Goal: Task Accomplishment & Management: Use online tool/utility

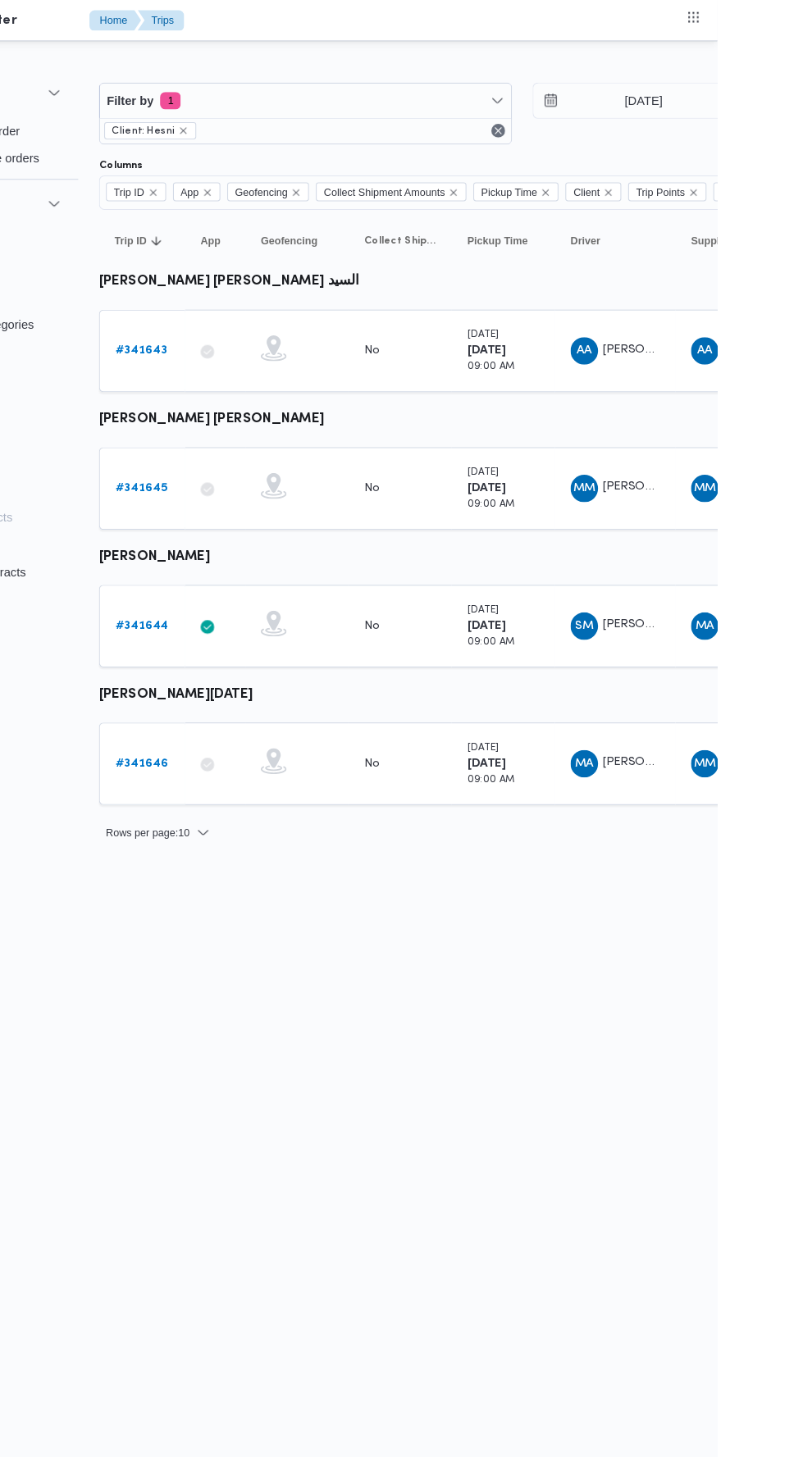
click at [301, 343] on td "App" at bounding box center [323, 334] width 57 height 79
click at [270, 329] on b "# 341643" at bounding box center [254, 334] width 50 height 11
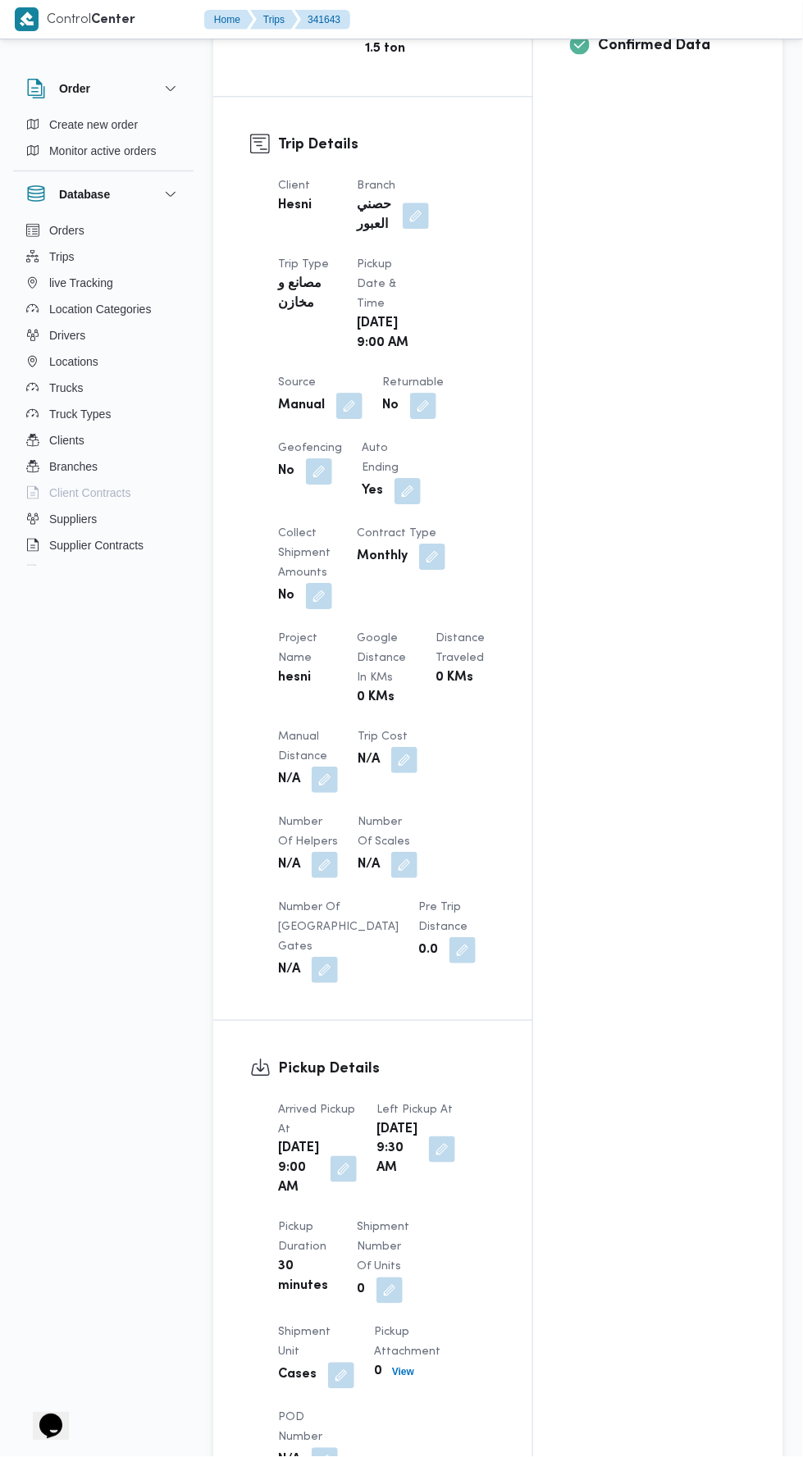
scroll to position [595, 0]
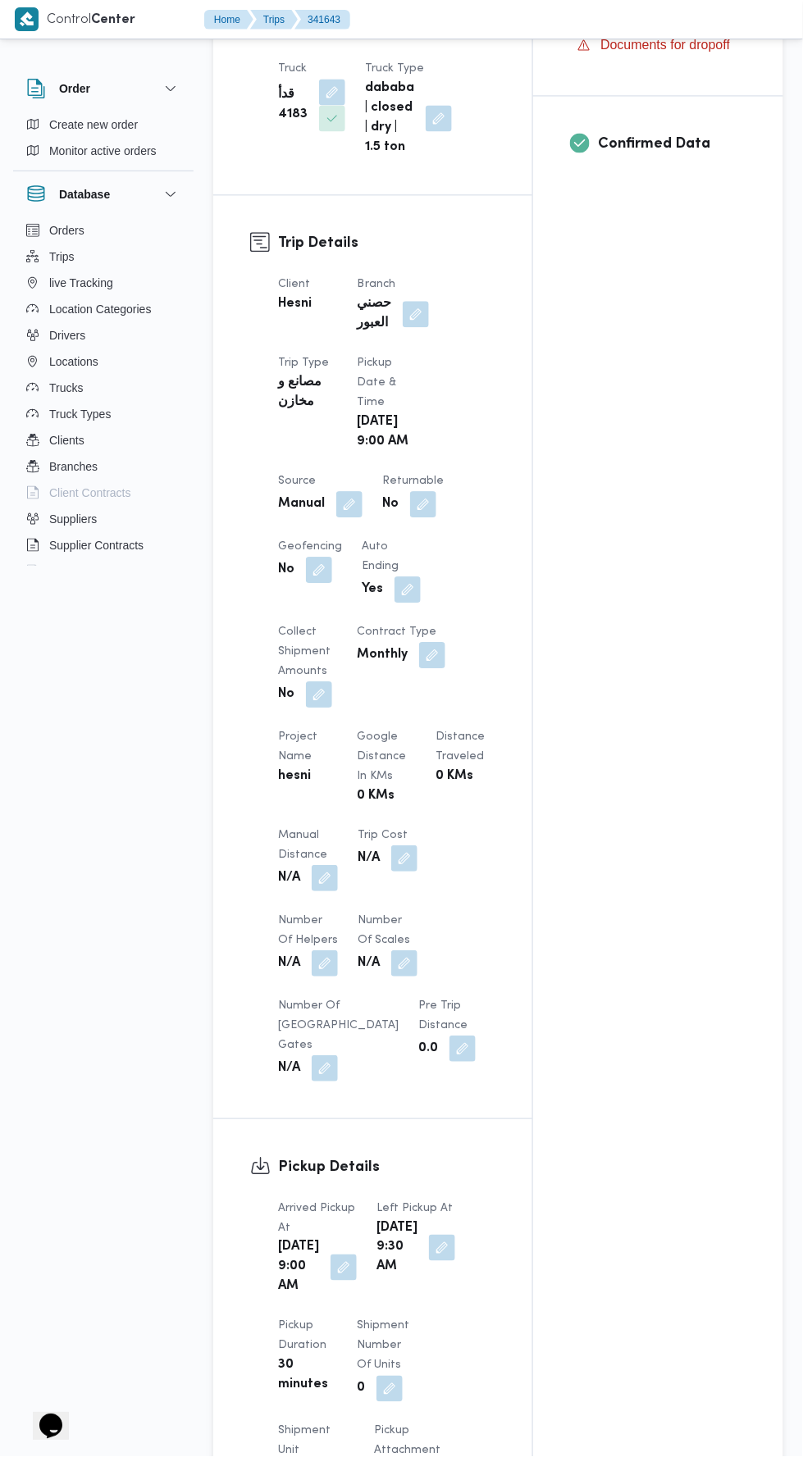
click at [453, 970] on div "Client Hesni Branch حصني العبور Trip Type مصانع و مخازن Pickup date & time [DAT…" at bounding box center [386, 679] width 237 height 826
click at [332, 892] on button "button" at bounding box center [325, 879] width 26 height 26
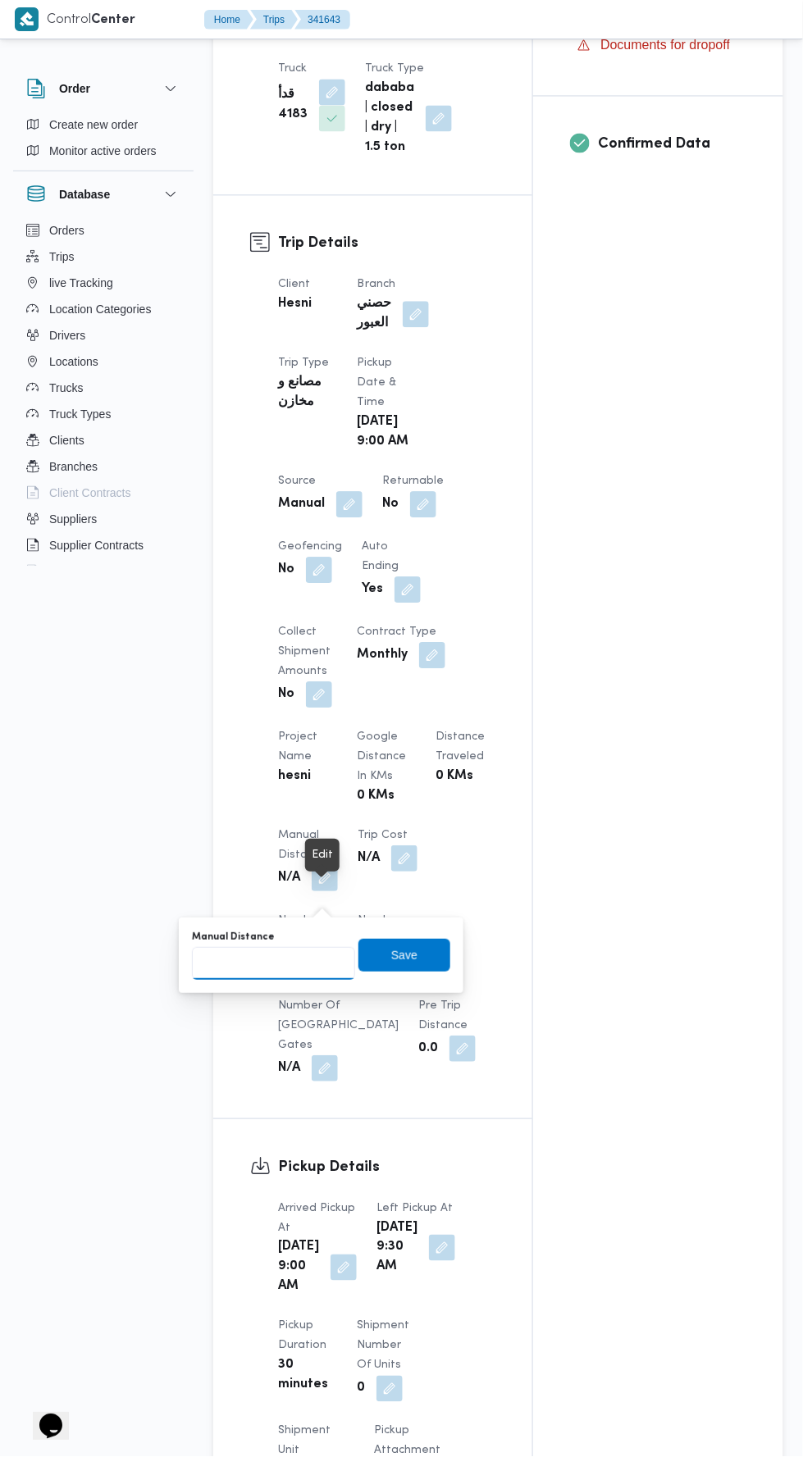
click at [311, 960] on input "Manual Distance" at bounding box center [273, 964] width 163 height 33
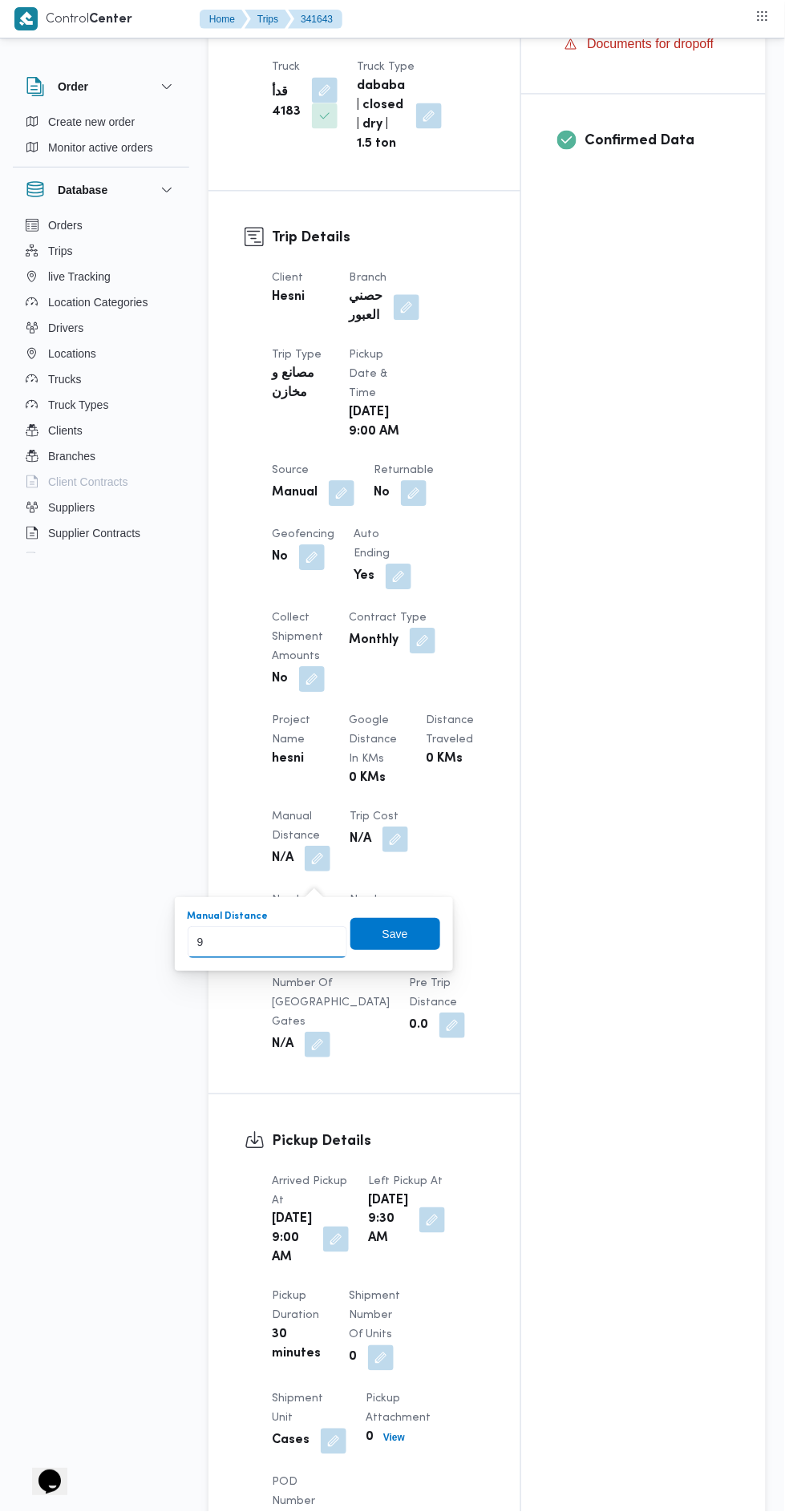
type input "95"
click at [401, 937] on span "Save" at bounding box center [395, 935] width 25 height 20
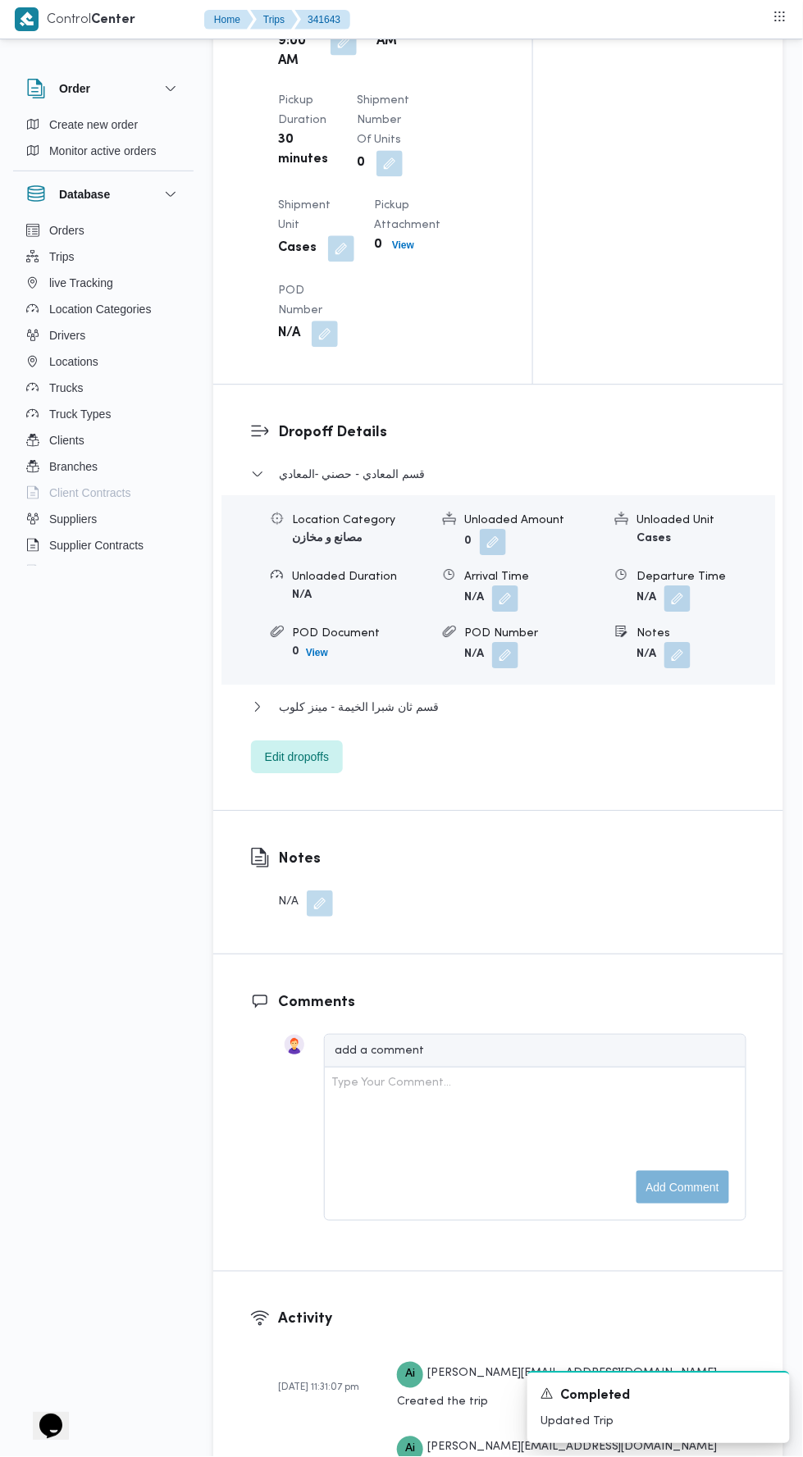
scroll to position [1822, 0]
click at [535, 953] on div "Notes N/A" at bounding box center [498, 881] width 570 height 143
click at [622, 716] on button "قسم ثان شبرا الخيمة - مينز كلوب" at bounding box center [498, 706] width 495 height 20
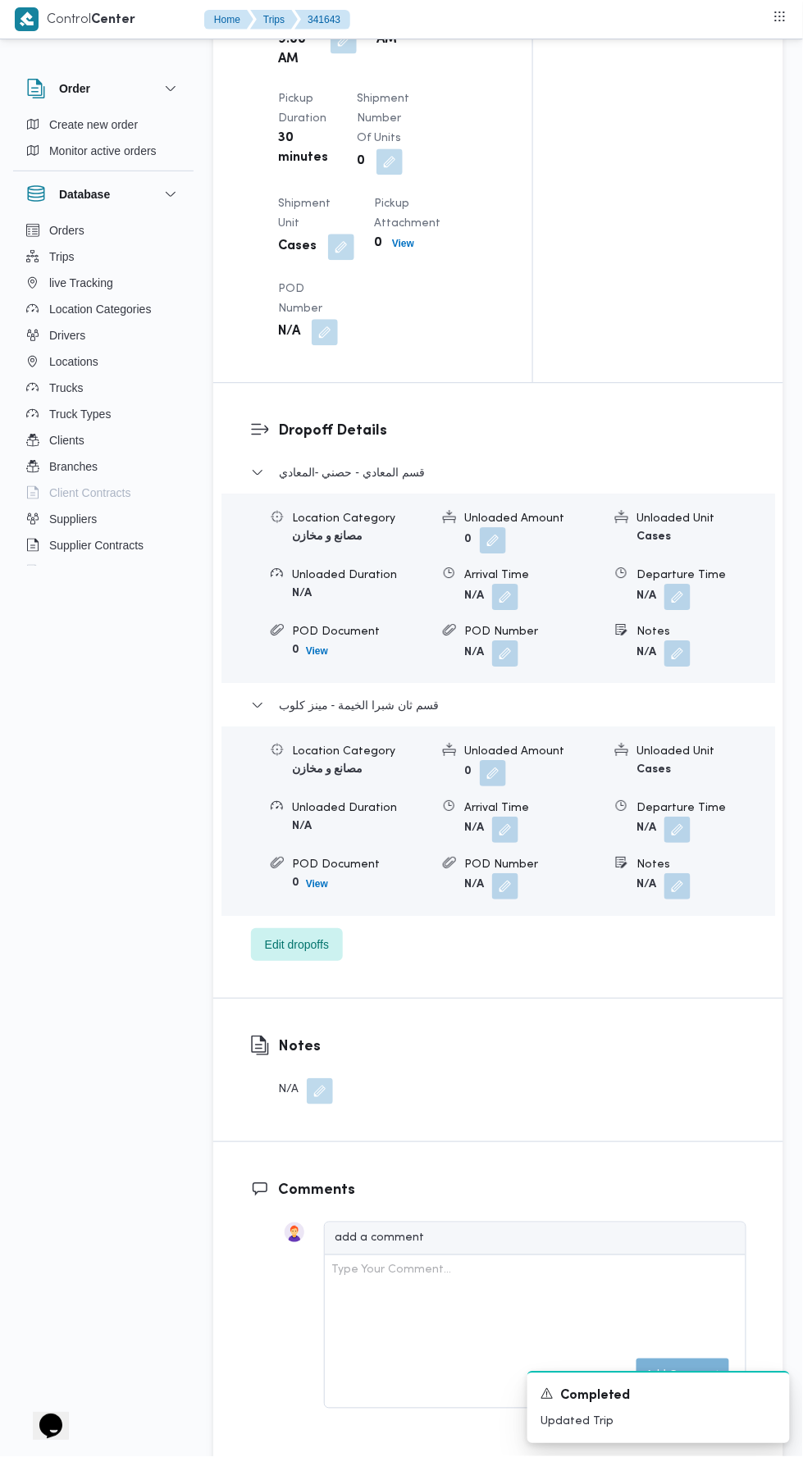
click at [684, 844] on button "button" at bounding box center [677, 830] width 26 height 26
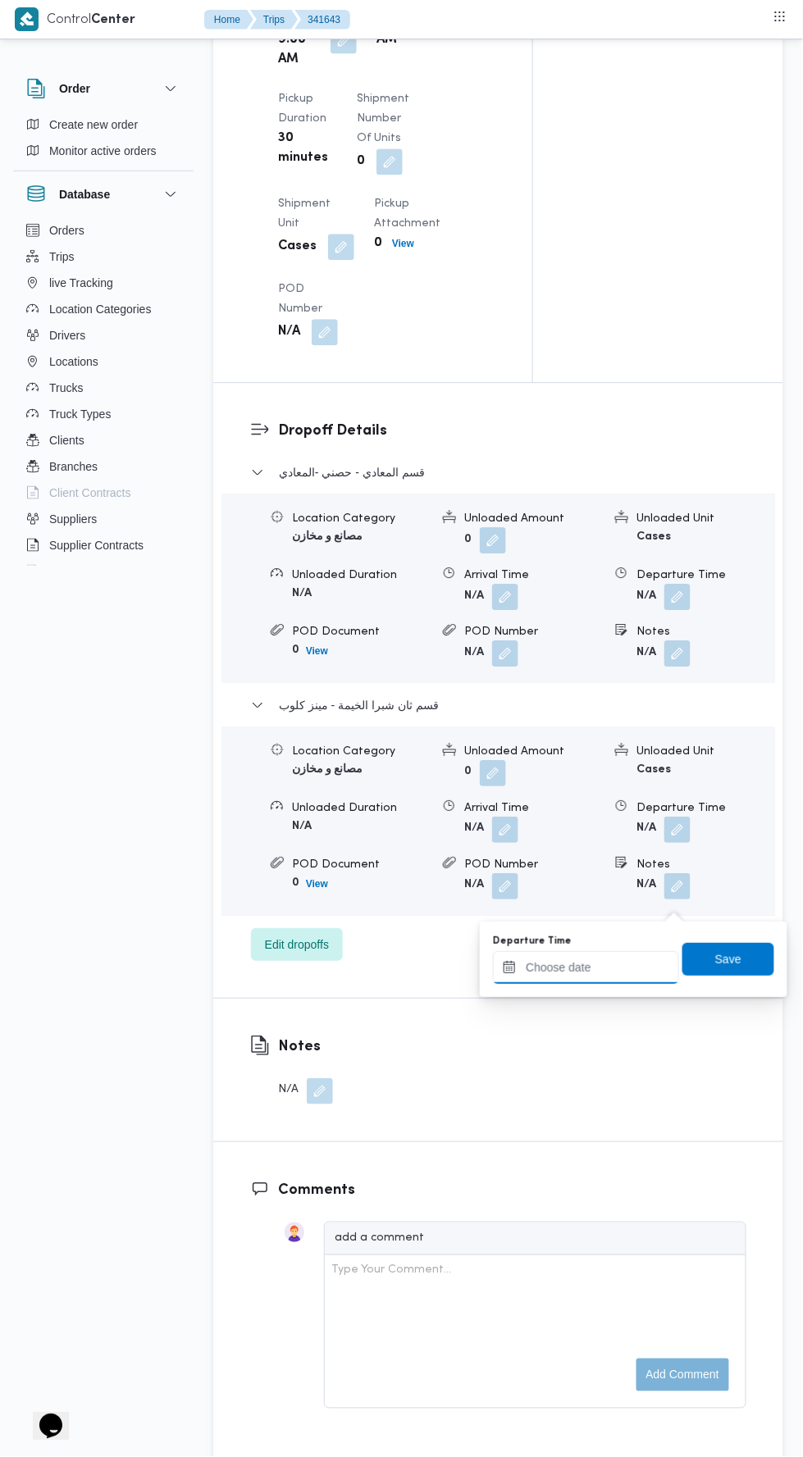
click at [615, 967] on input "Departure Time" at bounding box center [586, 968] width 186 height 33
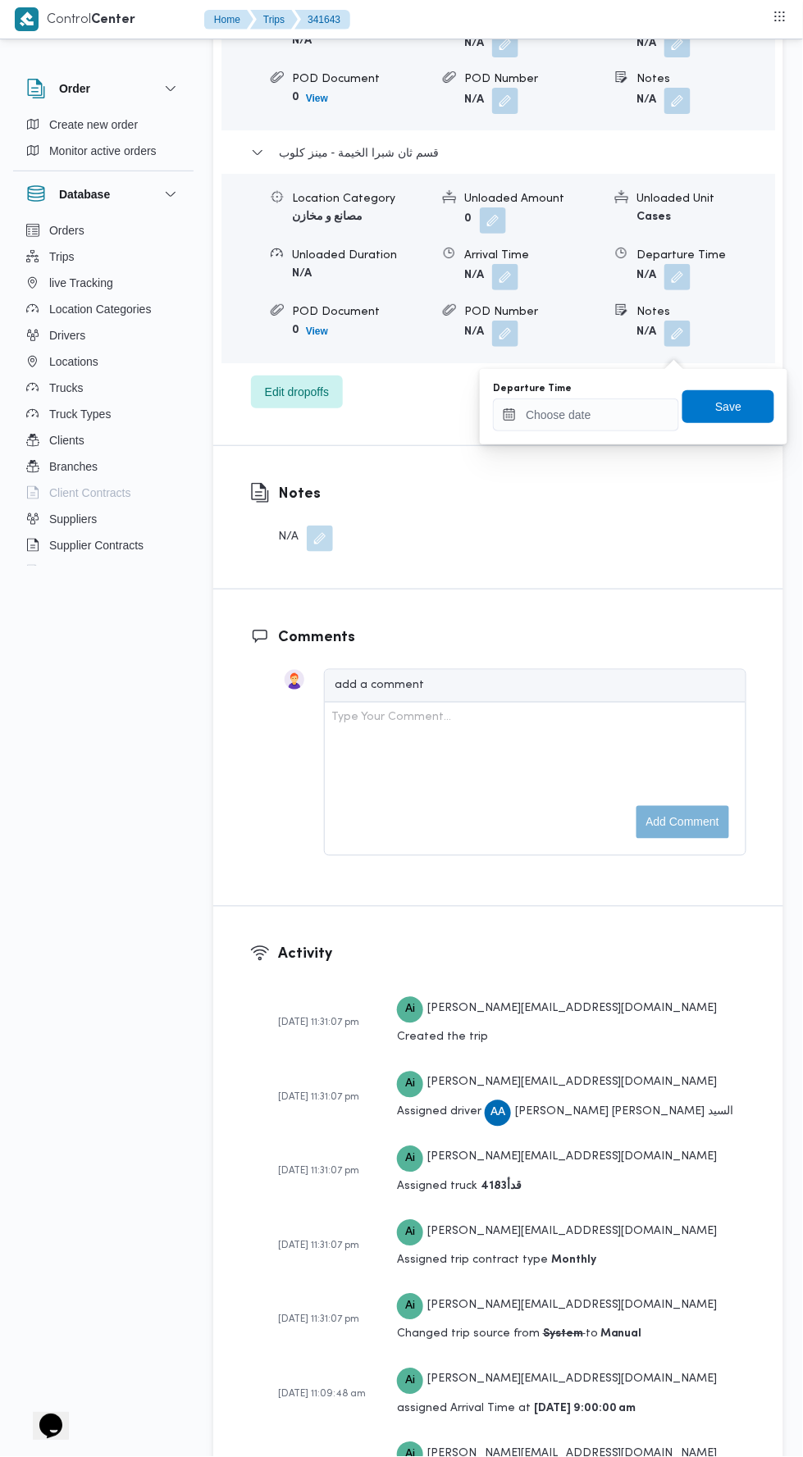
scroll to position [2377, 0]
click at [601, 419] on input "Departure Time" at bounding box center [586, 414] width 186 height 33
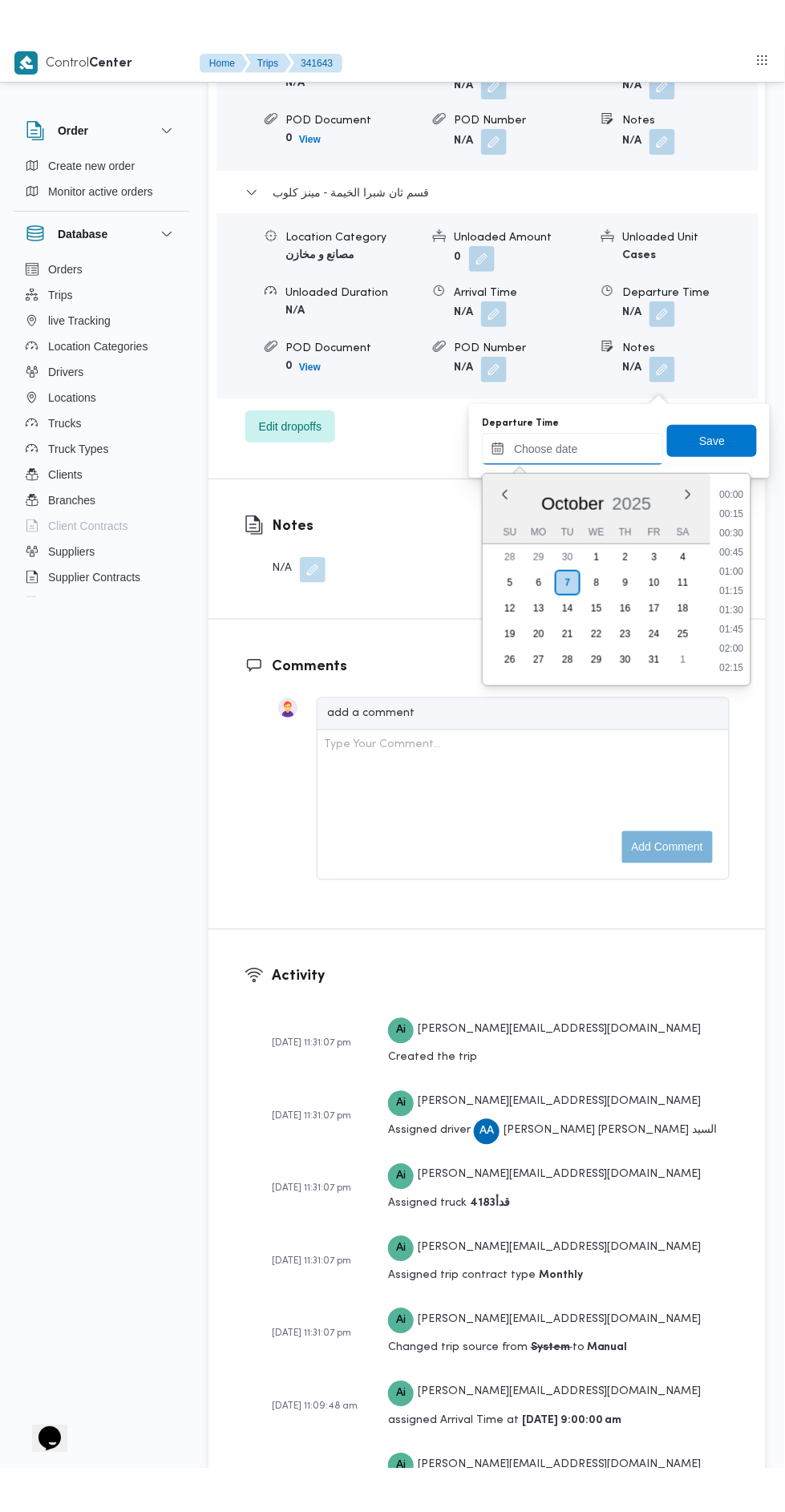
scroll to position [113, 0]
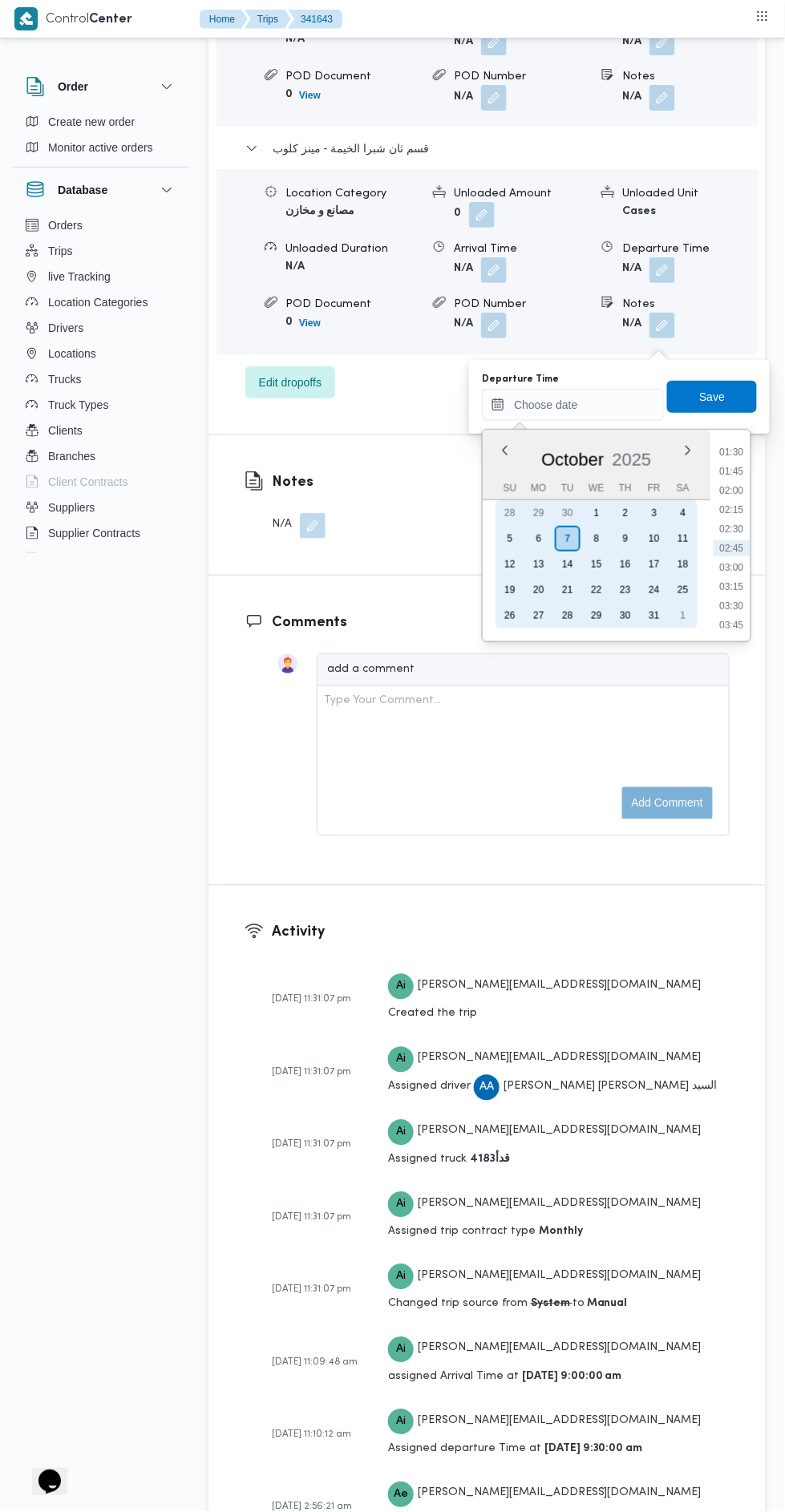
click at [538, 536] on div "6" at bounding box center [539, 539] width 25 height 25
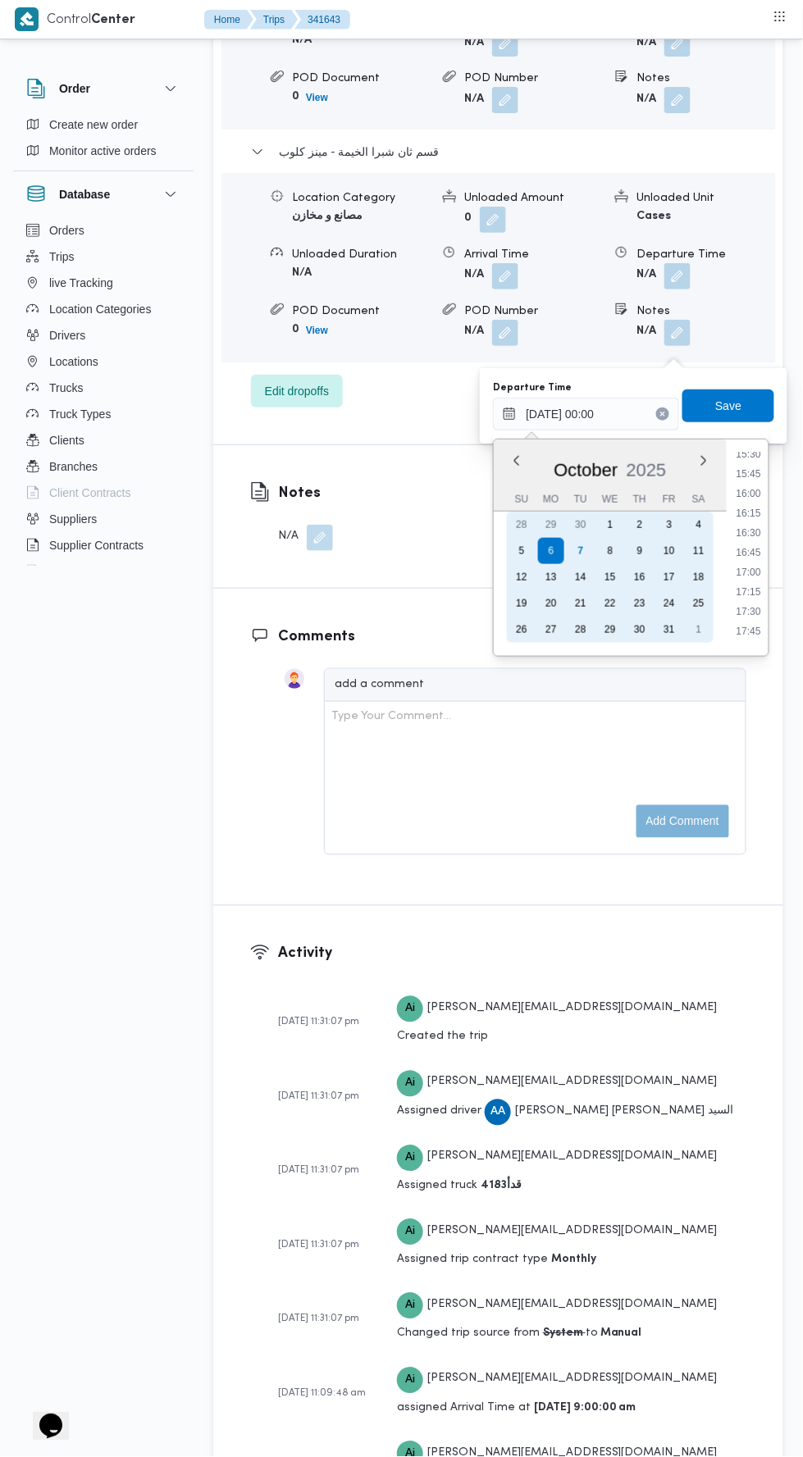
scroll to position [1237, 0]
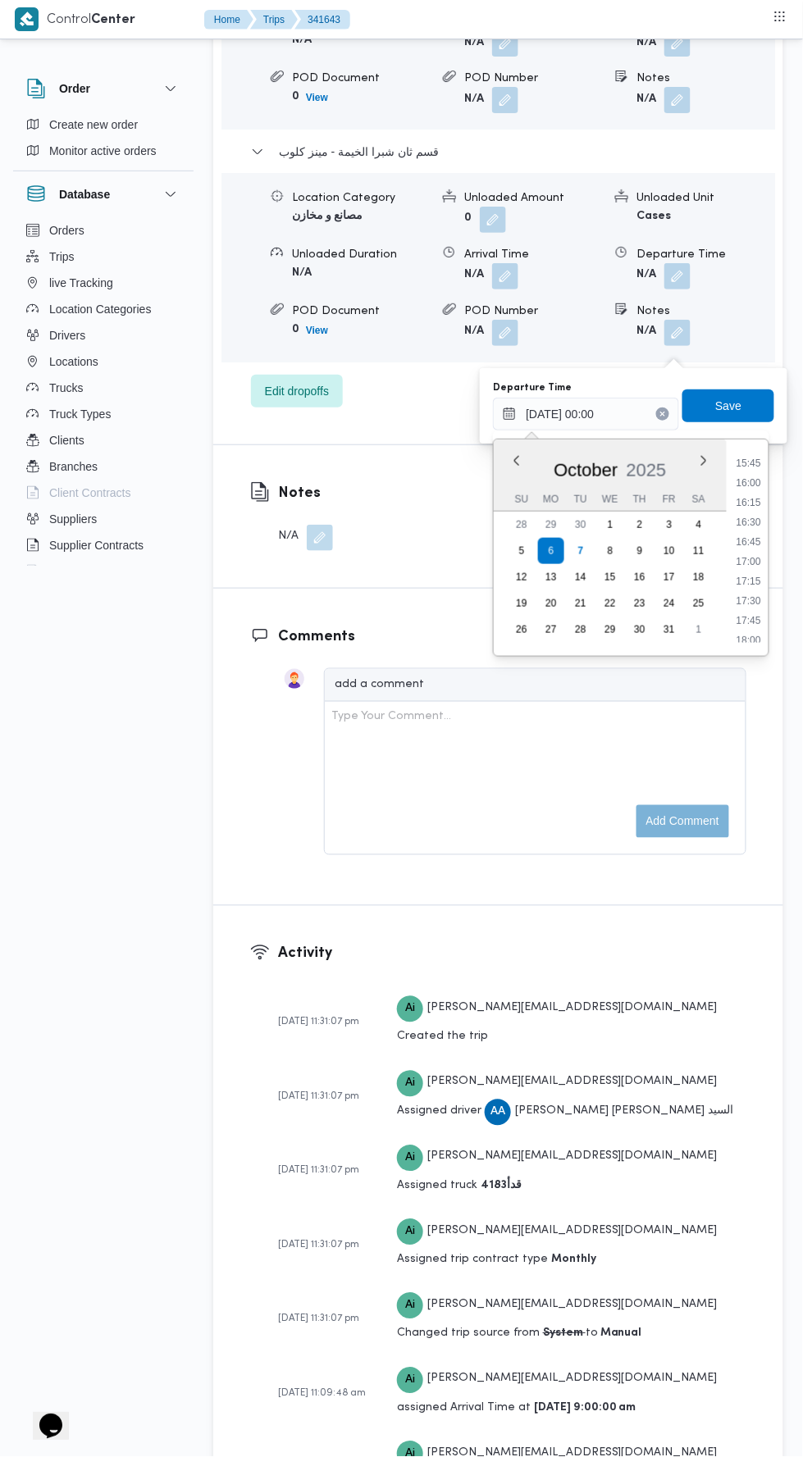
click at [744, 563] on li "17:00" at bounding box center [749, 561] width 38 height 16
type input "[DATE] 17:00"
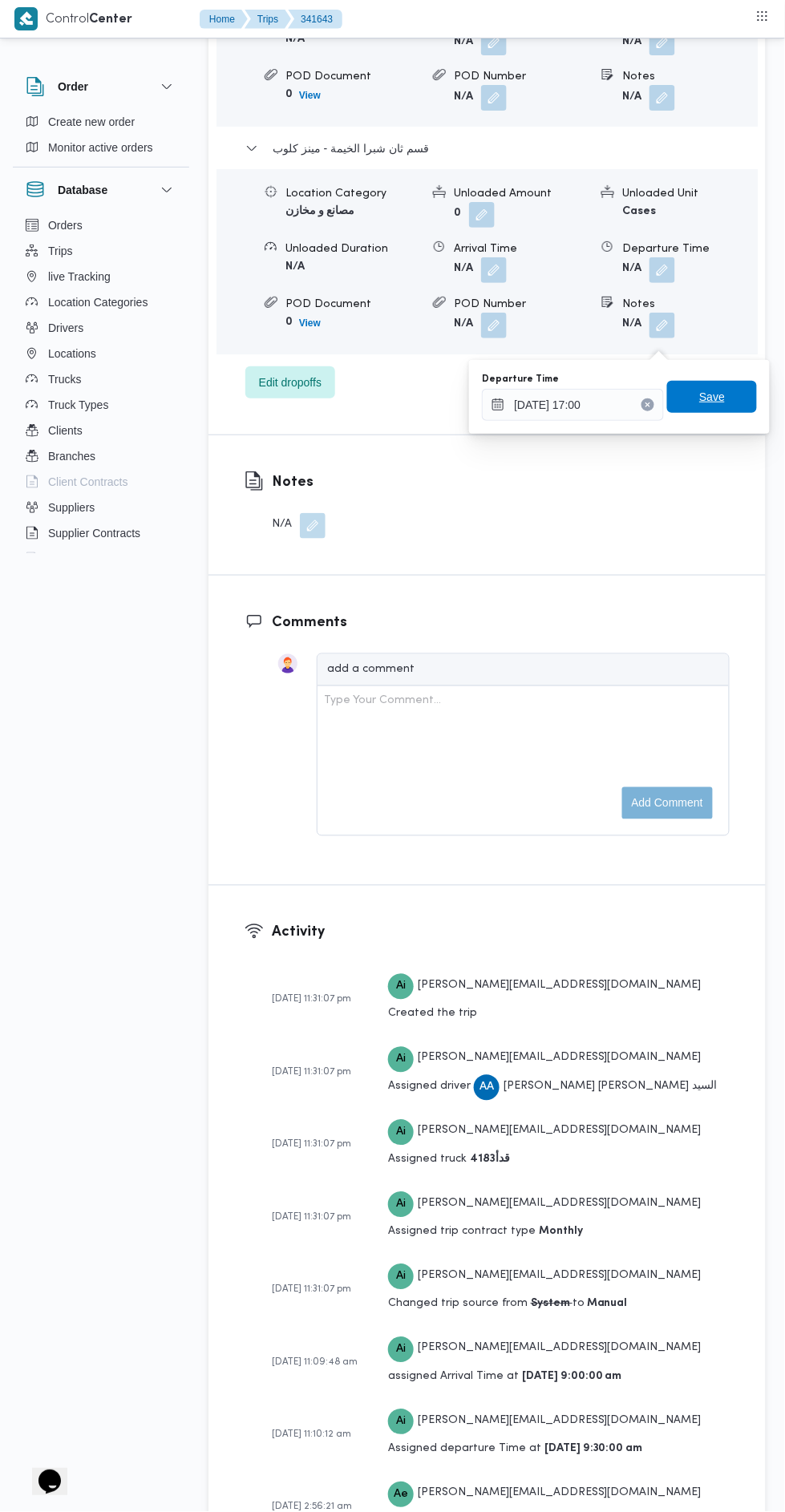
click at [733, 403] on span "Save" at bounding box center [712, 396] width 90 height 32
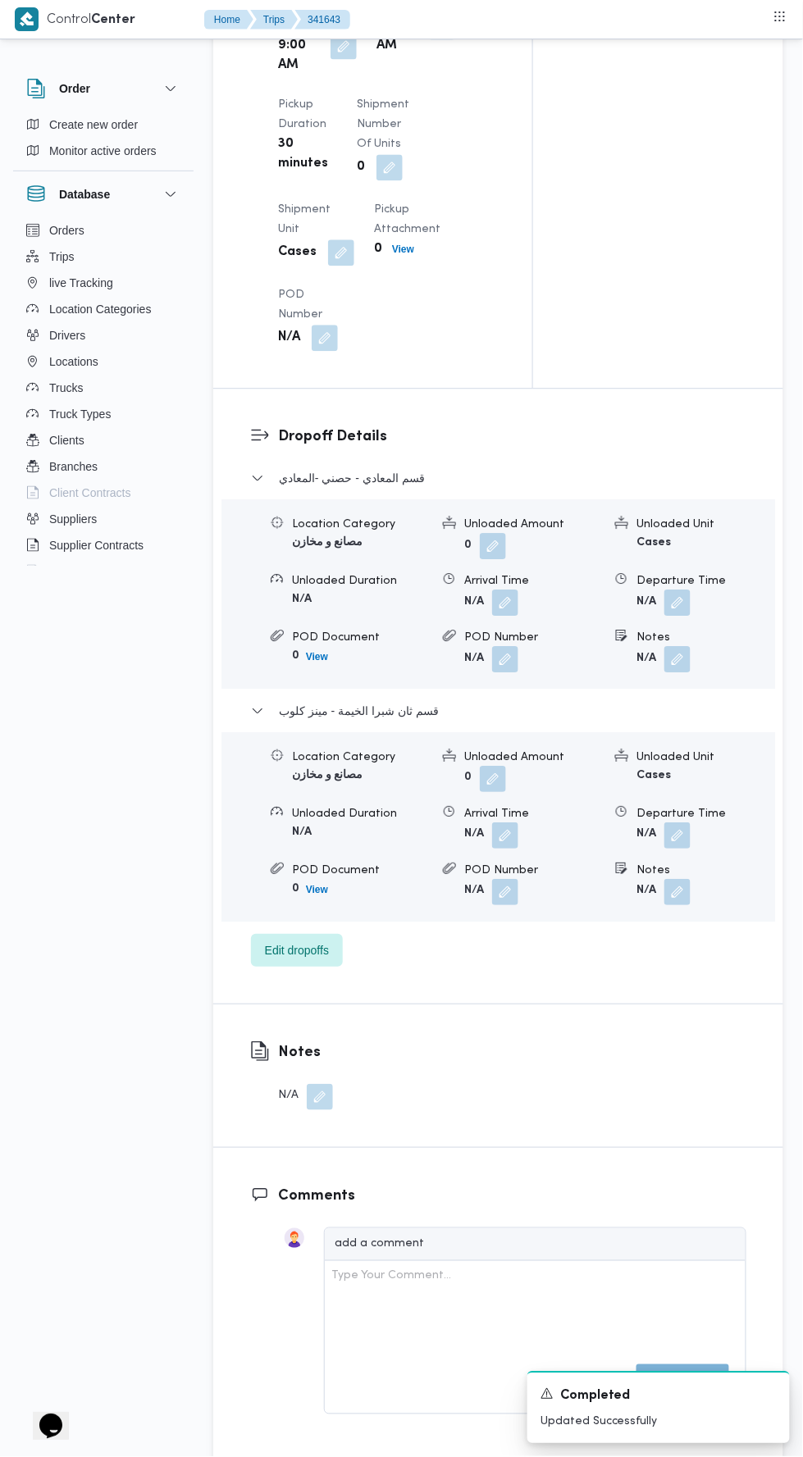
scroll to position [0, 0]
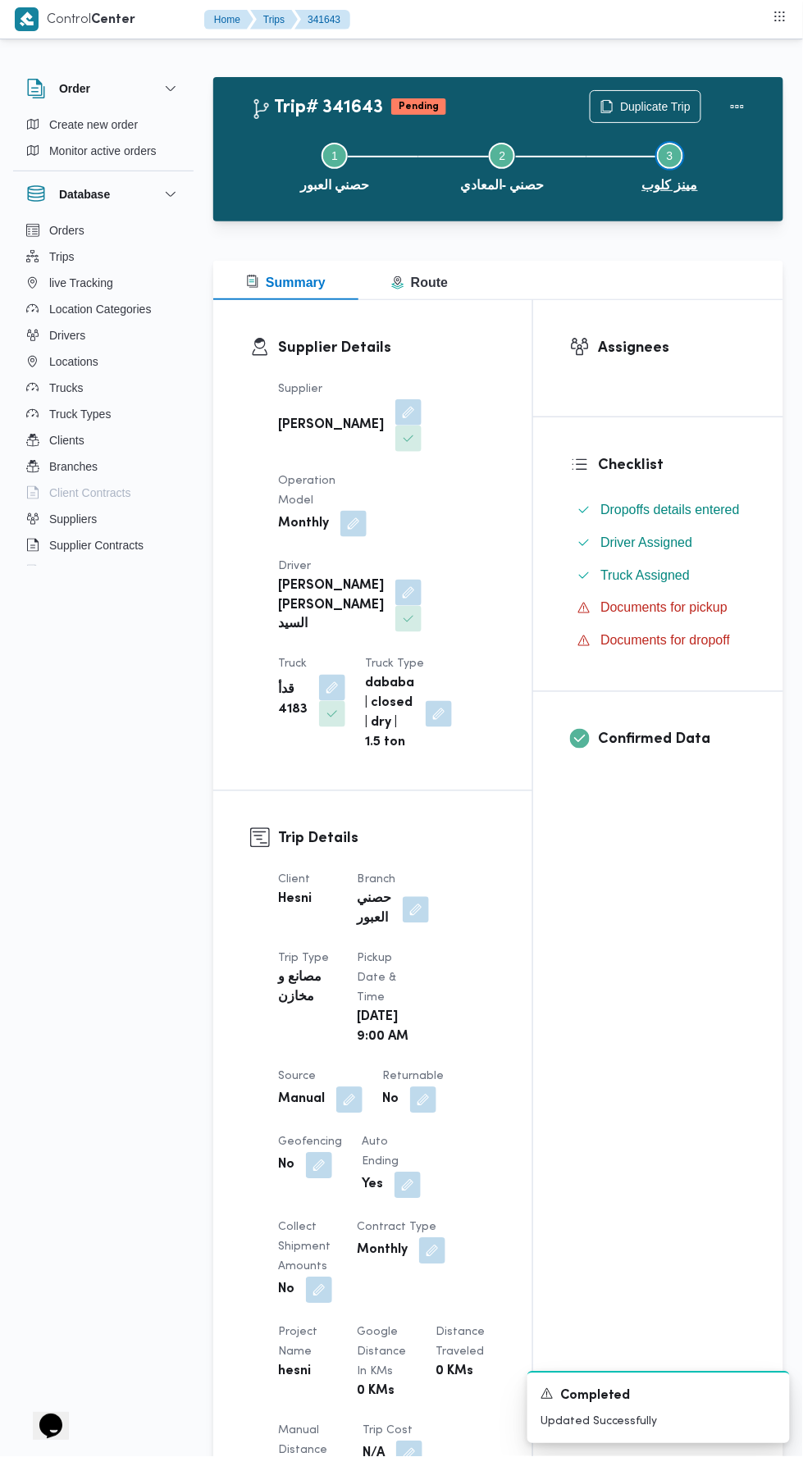
click at [750, 128] on button "Step 3 is incomplete 3 مينز كلوب" at bounding box center [669, 165] width 167 height 85
click at [753, 108] on button "Actions" at bounding box center [737, 106] width 33 height 33
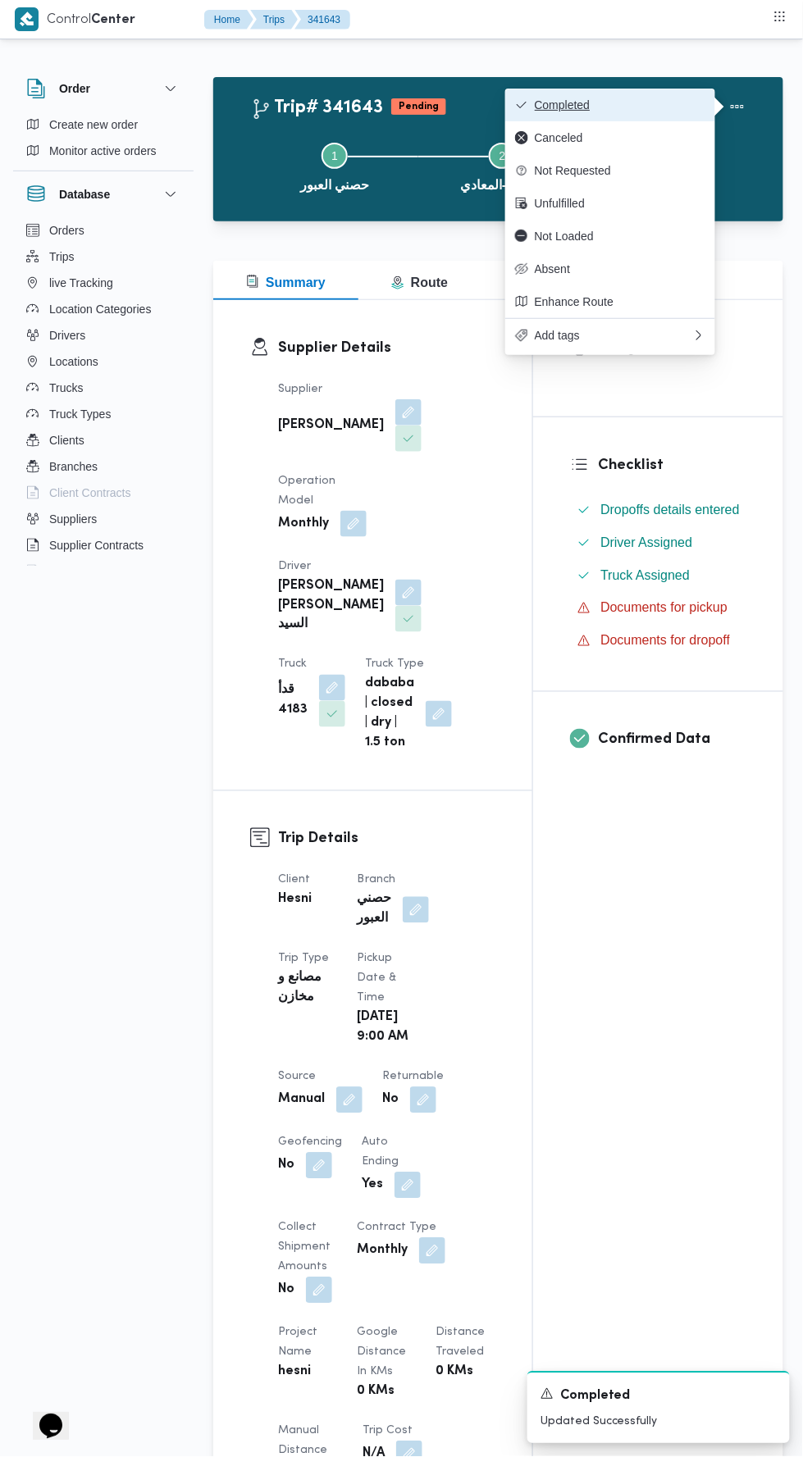
click at [712, 101] on button "Completed" at bounding box center [610, 105] width 210 height 33
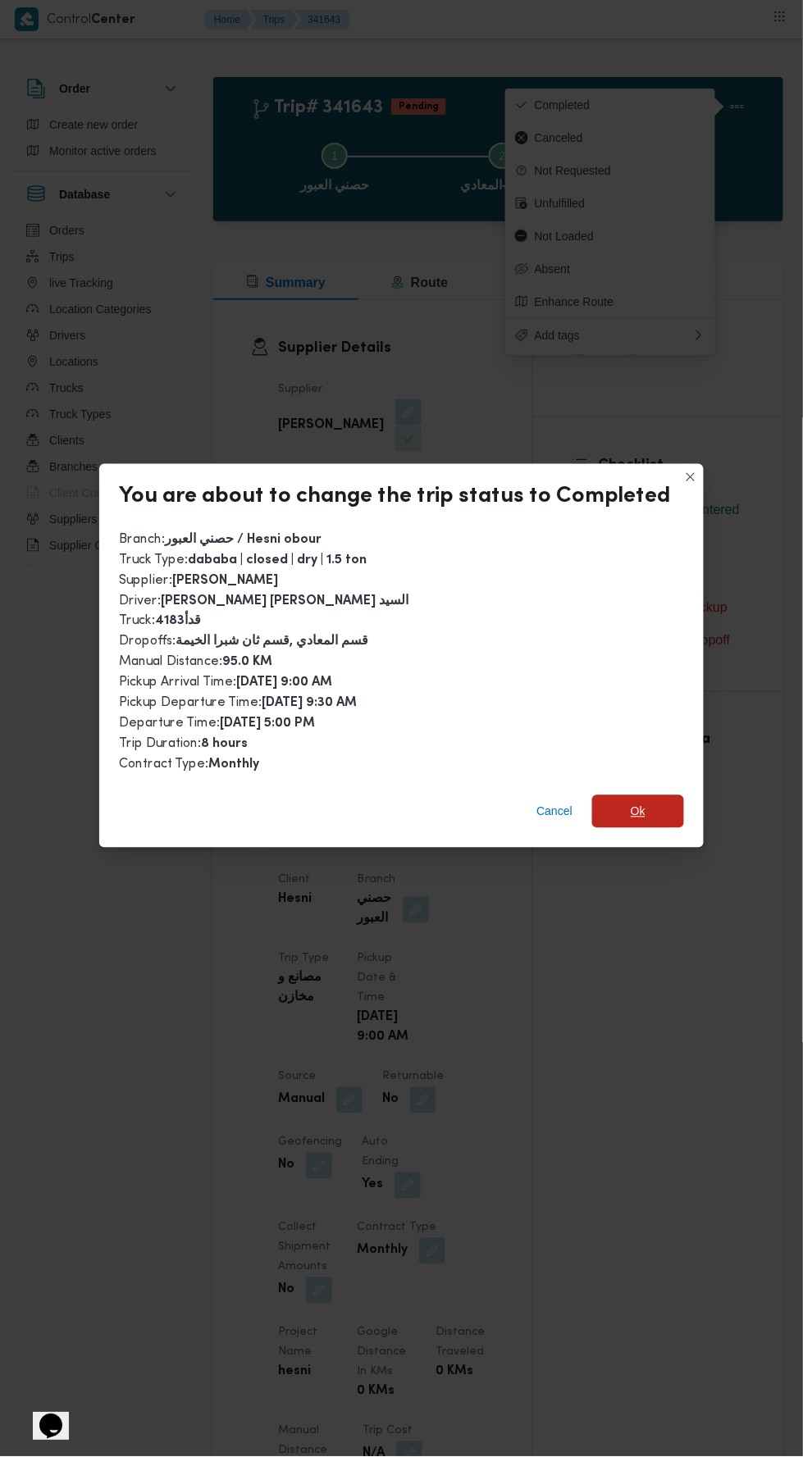
click at [658, 803] on span "Ok" at bounding box center [638, 811] width 92 height 33
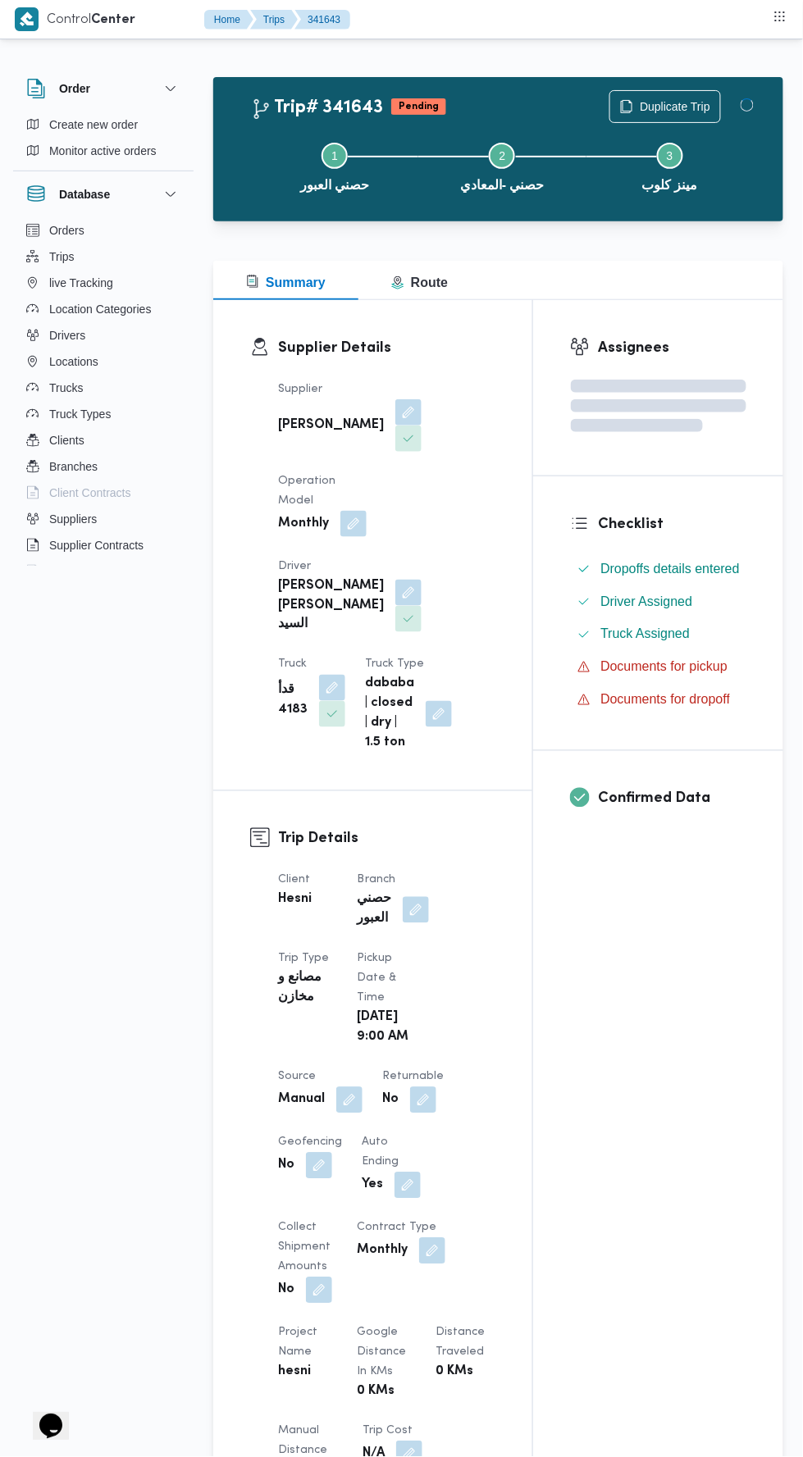
click at [574, 1085] on div "Assignees Checklist Dropoffs details entered Driver Assigned Truck Assigned Doc…" at bounding box center [658, 1252] width 250 height 1905
